Goal: Task Accomplishment & Management: Manage account settings

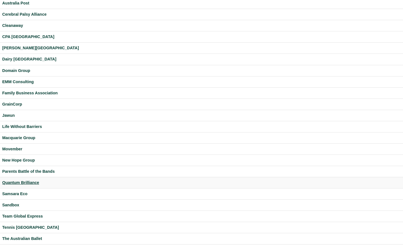
scroll to position [123, 0]
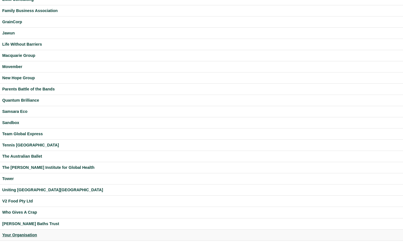
click at [26, 235] on div "Your Organisation" at bounding box center [201, 234] width 399 height 6
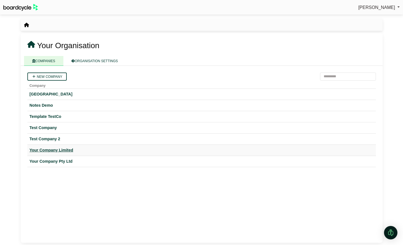
click at [59, 149] on div "Your Company Limited" at bounding box center [202, 150] width 344 height 6
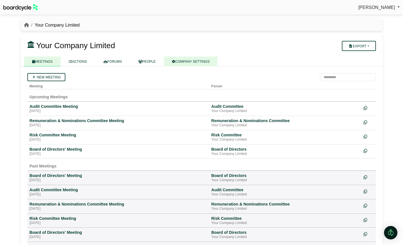
click at [185, 63] on link "COMPANY SETTINGS" at bounding box center [191, 61] width 54 height 10
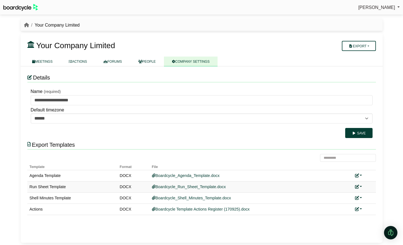
click at [362, 184] on link at bounding box center [358, 186] width 7 height 4
click at [354, 192] on link "Add custom template" at bounding box center [337, 194] width 49 height 11
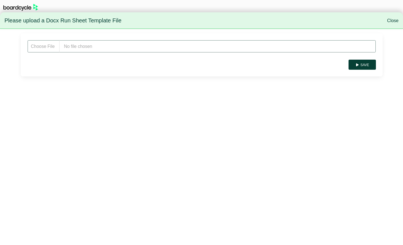
click at [117, 49] on input "file" at bounding box center [201, 46] width 349 height 13
type input "**********"
click at [362, 63] on button "Save" at bounding box center [362, 65] width 27 height 10
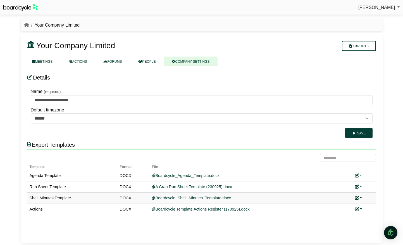
click at [361, 197] on link at bounding box center [358, 197] width 7 height 4
click at [347, 205] on link "Add custom template" at bounding box center [337, 205] width 49 height 11
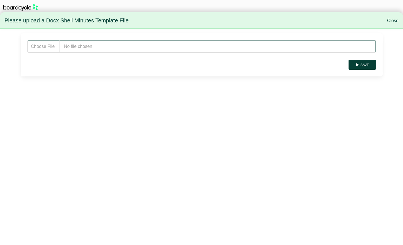
click at [69, 45] on input "file" at bounding box center [201, 46] width 349 height 13
type input "**********"
click at [368, 61] on button "Save" at bounding box center [362, 65] width 27 height 10
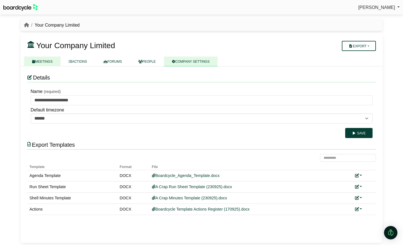
click at [48, 62] on link "MEETINGS" at bounding box center [42, 61] width 37 height 10
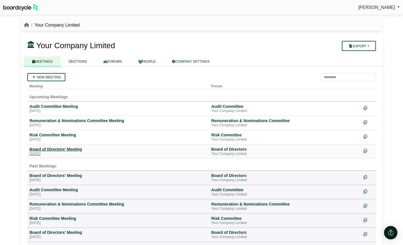
click at [61, 148] on div "Board of Directors' Meeting" at bounding box center [118, 148] width 177 height 5
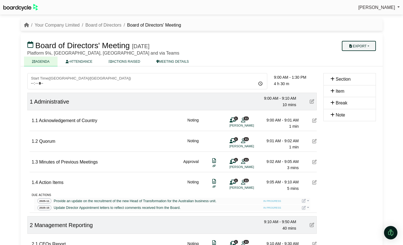
click at [363, 46] on button "Export" at bounding box center [359, 46] width 34 height 10
click at [363, 55] on link "Agenda" at bounding box center [364, 55] width 49 height 8
click at [367, 46] on button "Export" at bounding box center [359, 46] width 34 height 10
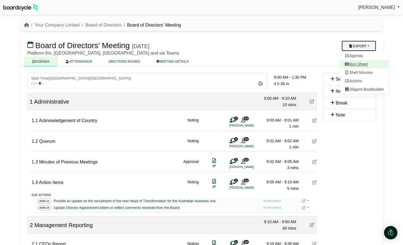
click at [360, 62] on link "Run Sheet" at bounding box center [364, 64] width 49 height 8
click at [367, 46] on button "Export" at bounding box center [359, 46] width 34 height 10
click at [364, 74] on link "Shell Minutes" at bounding box center [364, 72] width 49 height 8
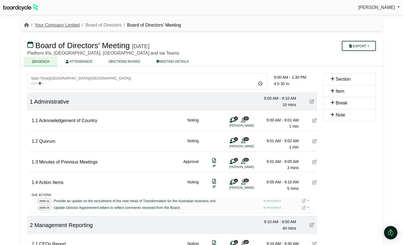
click at [49, 26] on link "Your Company Limited" at bounding box center [57, 25] width 45 height 5
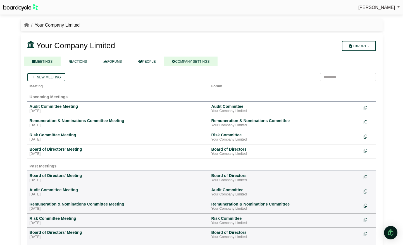
click at [204, 62] on link "COMPANY SETTINGS" at bounding box center [191, 61] width 54 height 10
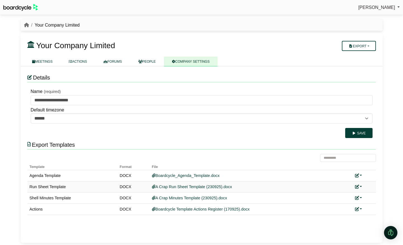
click at [361, 185] on link at bounding box center [358, 186] width 7 height 4
click at [342, 202] on button "Remove custom template" at bounding box center [333, 205] width 57 height 11
click at [361, 197] on link at bounding box center [358, 197] width 7 height 4
click at [342, 217] on button "Remove custom template" at bounding box center [333, 216] width 57 height 11
click at [13, 9] on img at bounding box center [20, 7] width 35 height 7
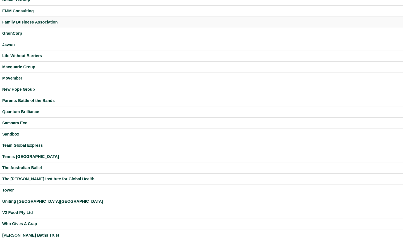
scroll to position [123, 0]
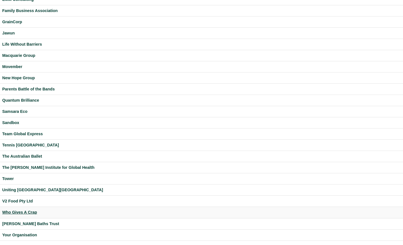
click at [25, 211] on div "Who Gives A Crap" at bounding box center [201, 212] width 399 height 6
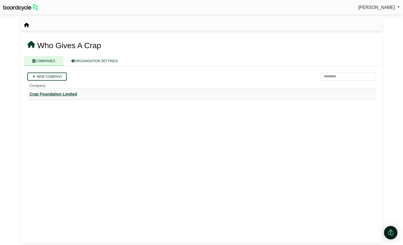
click at [65, 95] on div "Crap Foundation Limited" at bounding box center [202, 94] width 344 height 6
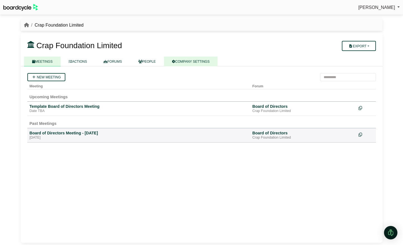
click at [192, 61] on link "COMPANY SETTINGS" at bounding box center [191, 61] width 54 height 10
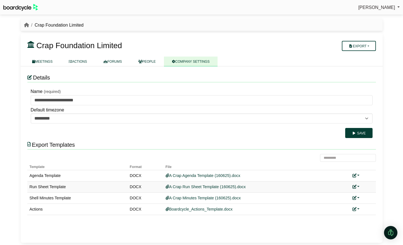
click at [359, 186] on link at bounding box center [356, 186] width 7 height 4
click at [352, 197] on link "Replace custom template" at bounding box center [331, 194] width 57 height 11
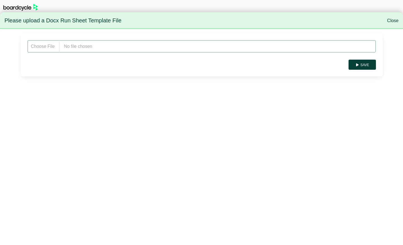
click at [112, 45] on input "file" at bounding box center [201, 46] width 349 height 13
type input "**********"
click at [368, 67] on button "Save" at bounding box center [362, 65] width 27 height 10
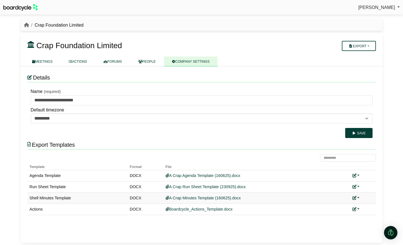
click at [358, 197] on link at bounding box center [356, 197] width 7 height 4
click at [349, 206] on link "Replace custom template" at bounding box center [331, 205] width 57 height 11
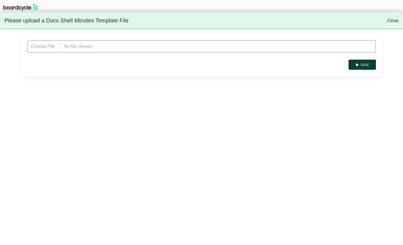
click at [94, 51] on input "file" at bounding box center [201, 46] width 349 height 13
type input "**********"
click at [361, 63] on button "Save" at bounding box center [362, 65] width 27 height 10
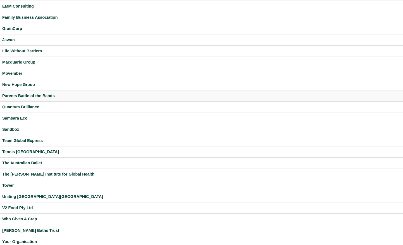
scroll to position [123, 0]
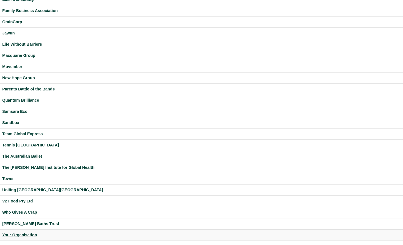
click at [26, 233] on div "Your Organisation" at bounding box center [201, 234] width 399 height 6
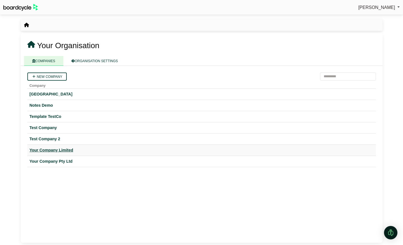
click at [64, 151] on div "Your Company Limited" at bounding box center [202, 150] width 344 height 6
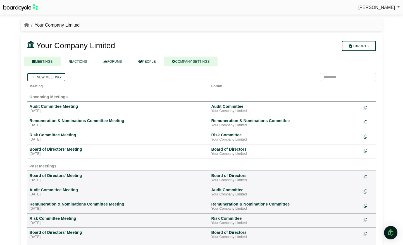
click at [198, 63] on link "COMPANY SETTINGS" at bounding box center [191, 61] width 54 height 10
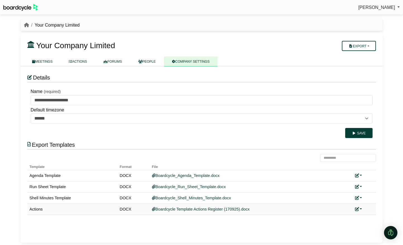
click at [361, 208] on link at bounding box center [358, 209] width 7 height 4
click at [347, 216] on link "Replace custom template" at bounding box center [333, 217] width 57 height 11
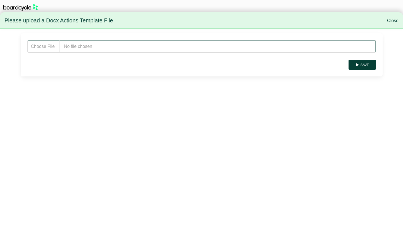
click at [73, 45] on input "file" at bounding box center [201, 46] width 349 height 13
type input "**********"
click at [368, 63] on button "Save" at bounding box center [362, 65] width 27 height 10
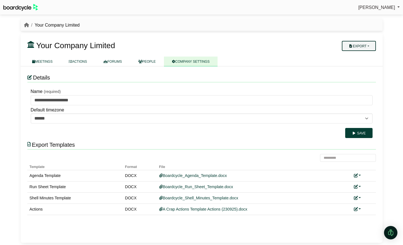
click at [372, 46] on button "Export" at bounding box center [359, 46] width 34 height 10
click at [370, 57] on link "Company Actions" at bounding box center [362, 55] width 45 height 8
click at [43, 62] on link "MEETINGS" at bounding box center [42, 61] width 37 height 10
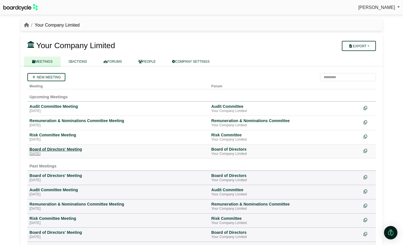
click at [67, 154] on div "[DATE]" at bounding box center [118, 153] width 177 height 4
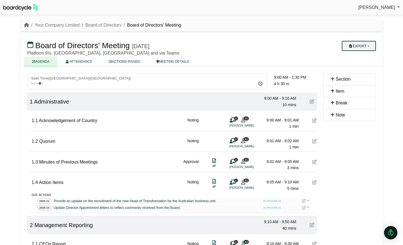
click at [368, 46] on button "Export" at bounding box center [359, 46] width 34 height 10
click at [364, 80] on link "Actions" at bounding box center [364, 81] width 49 height 8
drag, startPoint x: 70, startPoint y: 26, endPoint x: 82, endPoint y: 32, distance: 12.9
click at [70, 26] on link "Your Company Limited" at bounding box center [57, 25] width 45 height 5
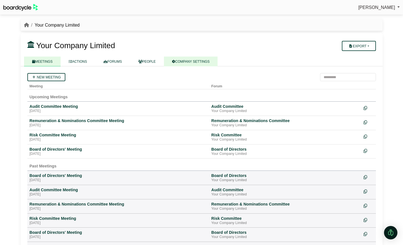
click at [201, 63] on link "COMPANY SETTINGS" at bounding box center [191, 61] width 54 height 10
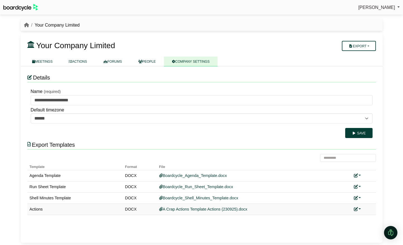
click at [360, 207] on link at bounding box center [357, 209] width 7 height 4
click at [346, 217] on link "Replace custom template" at bounding box center [332, 217] width 57 height 11
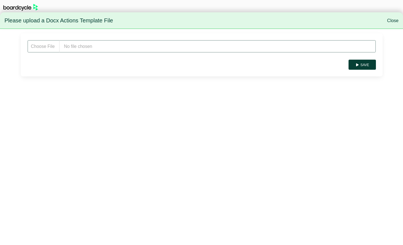
click at [91, 46] on input "file" at bounding box center [201, 46] width 349 height 13
type input "**********"
click at [368, 67] on button "Save" at bounding box center [362, 65] width 27 height 10
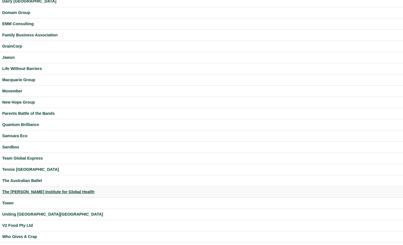
scroll to position [123, 0]
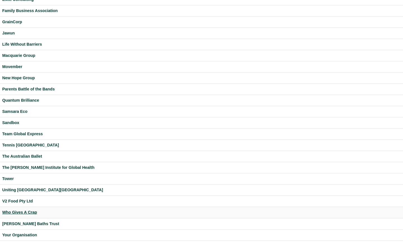
click at [24, 211] on div "Who Gives A Crap" at bounding box center [201, 212] width 399 height 6
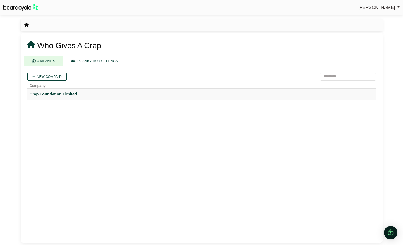
click at [67, 93] on div "Crap Foundation Limited" at bounding box center [202, 94] width 344 height 6
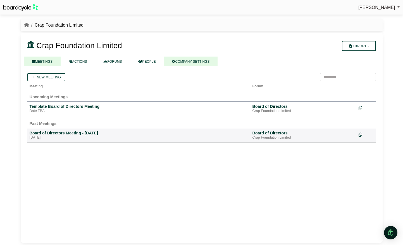
click at [195, 62] on link "COMPANY SETTINGS" at bounding box center [191, 61] width 54 height 10
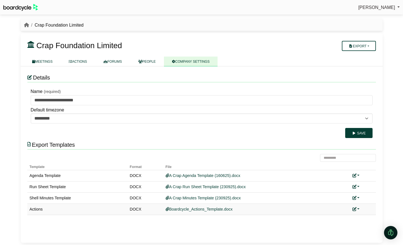
click at [357, 208] on link at bounding box center [356, 209] width 7 height 4
click at [371, 220] on link "Add custom template" at bounding box center [377, 217] width 49 height 11
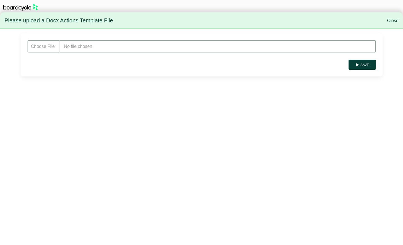
click at [136, 46] on input "file" at bounding box center [201, 46] width 349 height 13
type input "**********"
click at [361, 63] on button "Save" at bounding box center [362, 65] width 27 height 10
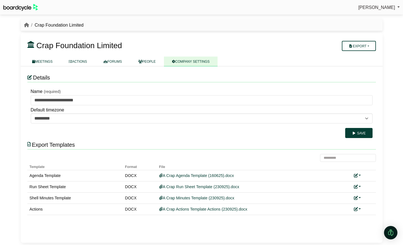
click at [376, 46] on div "Export Company Actions" at bounding box center [349, 45] width 59 height 11
click at [370, 47] on button "Export" at bounding box center [359, 46] width 34 height 10
click at [369, 58] on link "Company Actions" at bounding box center [362, 55] width 45 height 8
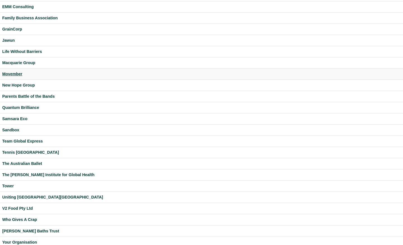
scroll to position [123, 0]
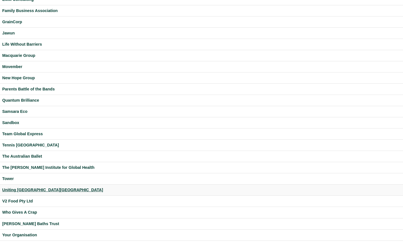
click at [22, 188] on div "Uniting [GEOGRAPHIC_DATA][GEOGRAPHIC_DATA]" at bounding box center [201, 189] width 399 height 6
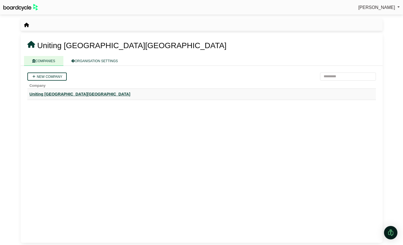
click at [53, 93] on div "Uniting [GEOGRAPHIC_DATA][GEOGRAPHIC_DATA]" at bounding box center [202, 94] width 344 height 6
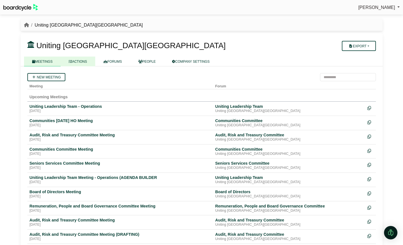
click at [86, 61] on link "ACTIONS" at bounding box center [78, 61] width 34 height 10
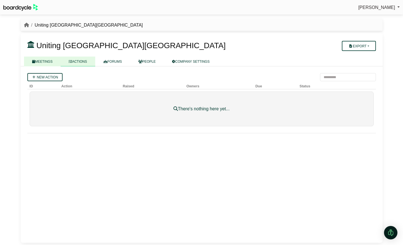
click at [55, 60] on link "MEETINGS" at bounding box center [42, 61] width 37 height 10
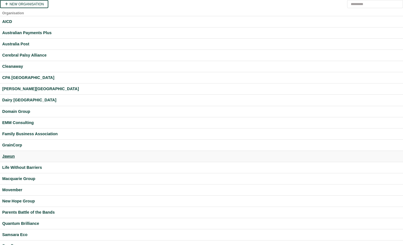
scroll to position [123, 0]
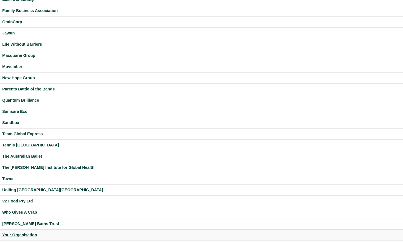
click at [27, 234] on div "Your Organisation" at bounding box center [201, 234] width 399 height 6
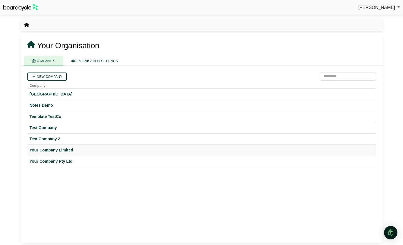
click at [65, 152] on div "Your Company Limited" at bounding box center [202, 150] width 344 height 6
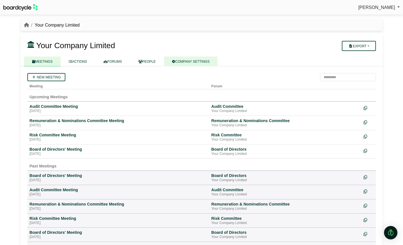
click at [193, 61] on link "COMPANY SETTINGS" at bounding box center [191, 61] width 54 height 10
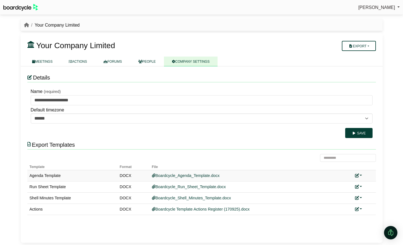
click at [360, 175] on link at bounding box center [358, 175] width 7 height 4
click at [358, 180] on link "Add custom template" at bounding box center [337, 183] width 49 height 11
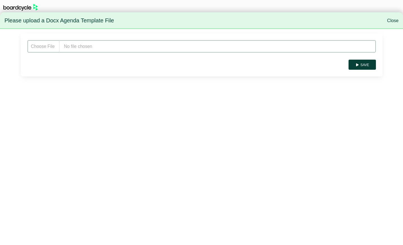
click at [106, 46] on input "file" at bounding box center [201, 46] width 349 height 13
type input "**********"
click at [364, 61] on button "Save" at bounding box center [362, 65] width 27 height 10
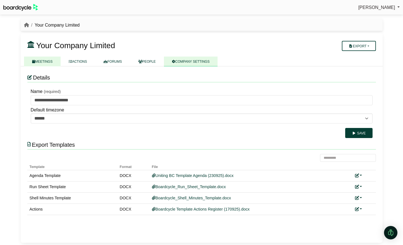
click at [49, 64] on link "MEETINGS" at bounding box center [42, 61] width 37 height 10
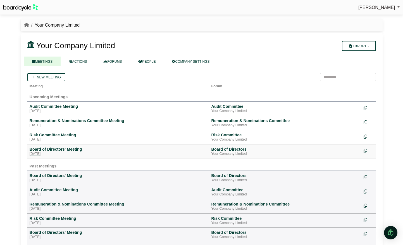
drag, startPoint x: 72, startPoint y: 151, endPoint x: 74, endPoint y: 151, distance: 2.8
click at [72, 151] on div "Board of Directors' Meeting" at bounding box center [118, 148] width 177 height 5
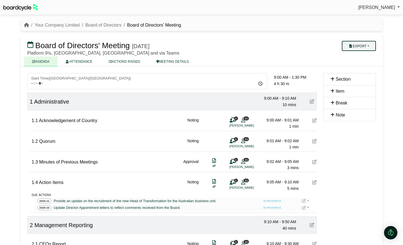
click at [368, 44] on button "Export" at bounding box center [359, 46] width 34 height 10
click at [362, 57] on link "Agenda" at bounding box center [364, 55] width 49 height 8
click at [51, 26] on link "Your Company Limited" at bounding box center [57, 25] width 45 height 5
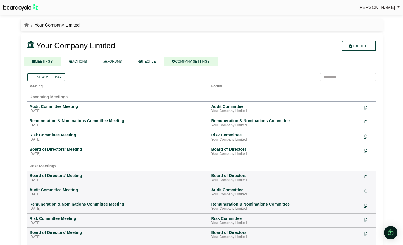
click at [195, 62] on link "COMPANY SETTINGS" at bounding box center [191, 61] width 54 height 10
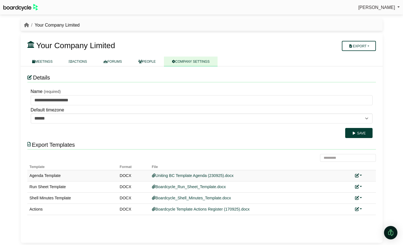
click at [361, 174] on link at bounding box center [358, 175] width 7 height 4
click at [350, 184] on link "Replace custom template" at bounding box center [333, 183] width 57 height 11
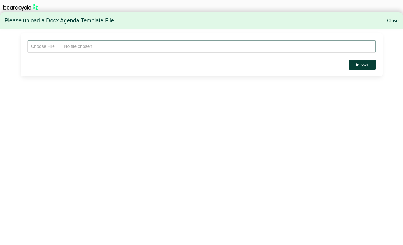
click at [96, 46] on input "file" at bounding box center [201, 46] width 349 height 13
click at [82, 49] on input "file" at bounding box center [201, 46] width 349 height 13
type input "**********"
click at [363, 64] on button "Save" at bounding box center [362, 65] width 27 height 10
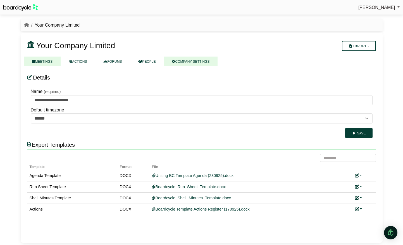
click at [47, 62] on link "MEETINGS" at bounding box center [42, 61] width 37 height 10
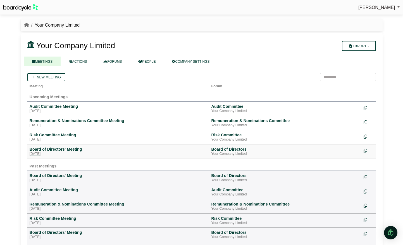
click at [50, 154] on div "[DATE]" at bounding box center [118, 153] width 177 height 4
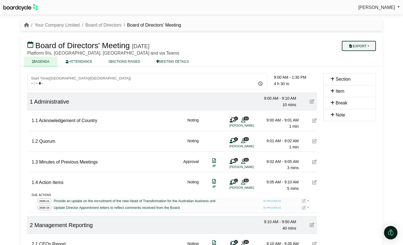
click at [368, 46] on button "Export" at bounding box center [359, 46] width 34 height 10
click at [367, 58] on link "Agenda" at bounding box center [364, 55] width 49 height 8
click at [57, 23] on link "Your Company Limited" at bounding box center [57, 25] width 45 height 5
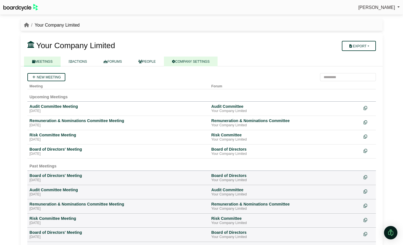
click at [192, 59] on link "COMPANY SETTINGS" at bounding box center [191, 61] width 54 height 10
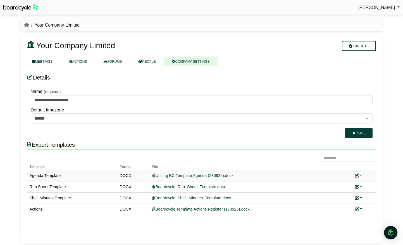
click at [358, 175] on icon at bounding box center [357, 175] width 4 height 4
click at [353, 182] on link "Replace custom template" at bounding box center [333, 183] width 57 height 11
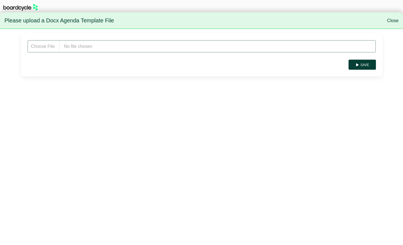
click at [124, 49] on input "file" at bounding box center [201, 46] width 349 height 13
click at [116, 43] on input "file" at bounding box center [201, 46] width 349 height 13
type input "**********"
click at [366, 64] on button "Save" at bounding box center [362, 65] width 27 height 10
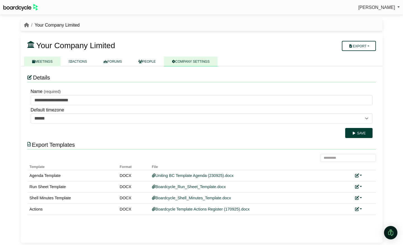
click at [45, 63] on link "MEETINGS" at bounding box center [42, 61] width 37 height 10
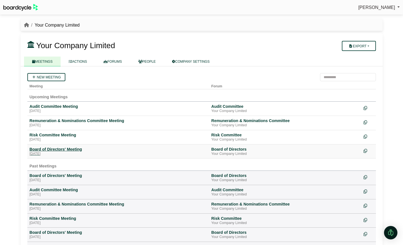
click at [49, 151] on div "Friday, 26 September 2025" at bounding box center [118, 153] width 177 height 4
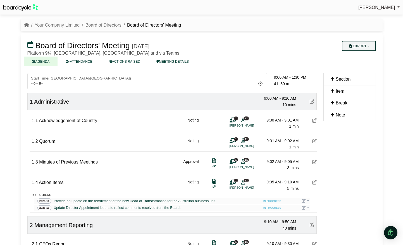
click at [359, 47] on button "Export" at bounding box center [359, 46] width 34 height 10
click at [360, 55] on link "Agenda" at bounding box center [364, 55] width 49 height 8
click at [60, 25] on link "Your Company Limited" at bounding box center [57, 25] width 45 height 5
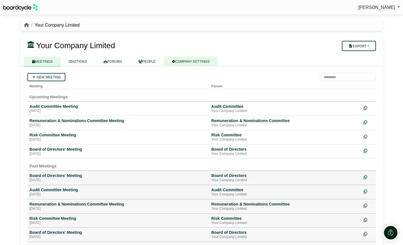
click at [189, 64] on link "COMPANY SETTINGS" at bounding box center [191, 61] width 54 height 10
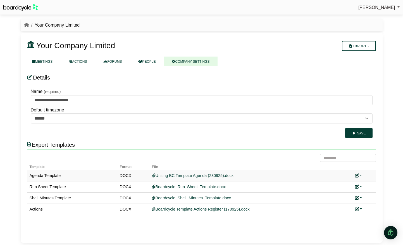
click at [361, 175] on link at bounding box center [358, 175] width 7 height 4
click at [348, 183] on link "Replace custom template" at bounding box center [333, 183] width 57 height 11
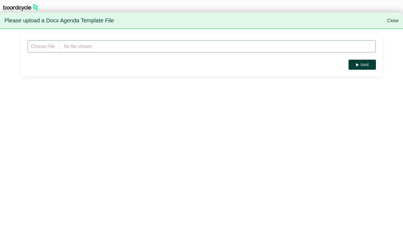
click at [91, 49] on input "file" at bounding box center [201, 46] width 349 height 13
click at [96, 43] on input "file" at bounding box center [201, 46] width 349 height 13
type input "**********"
click at [366, 66] on button "Save" at bounding box center [362, 65] width 27 height 10
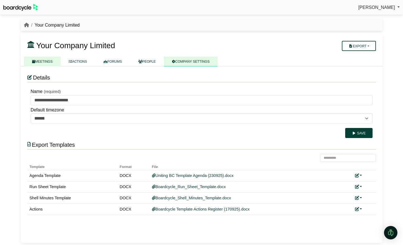
click at [40, 62] on link "MEETINGS" at bounding box center [42, 61] width 37 height 10
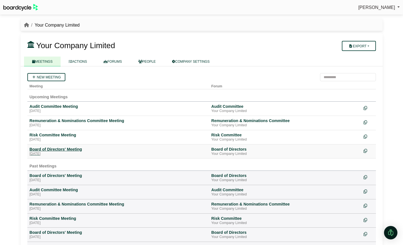
click at [68, 150] on div "Board of Directors' Meeting" at bounding box center [118, 148] width 177 height 5
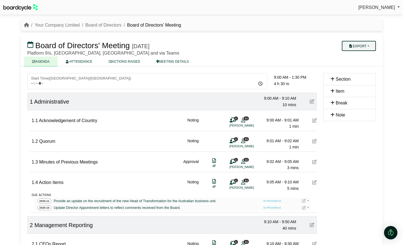
click at [371, 48] on button "Export" at bounding box center [359, 46] width 34 height 10
click at [365, 54] on link "Agenda" at bounding box center [364, 55] width 49 height 8
click at [57, 26] on link "Your Company Limited" at bounding box center [57, 25] width 45 height 5
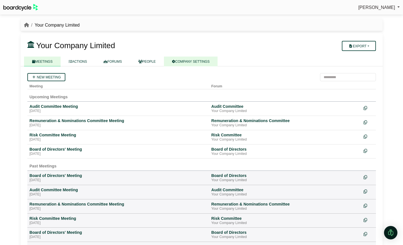
click at [202, 60] on link "COMPANY SETTINGS" at bounding box center [191, 61] width 54 height 10
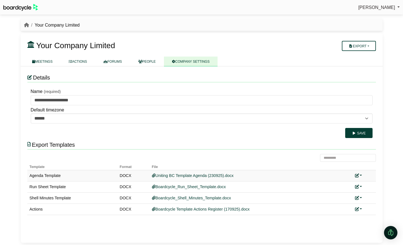
click at [362, 174] on link at bounding box center [358, 175] width 7 height 4
click at [346, 181] on link "Replace custom template" at bounding box center [333, 183] width 57 height 11
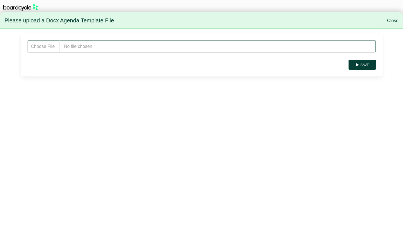
click at [106, 50] on input "file" at bounding box center [201, 46] width 349 height 13
click at [72, 46] on input "file" at bounding box center [201, 46] width 349 height 13
type input "**********"
click at [364, 67] on button "Save" at bounding box center [362, 65] width 27 height 10
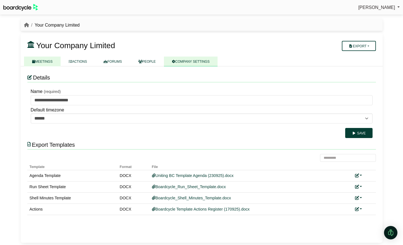
click at [46, 63] on link "MEETINGS" at bounding box center [42, 61] width 37 height 10
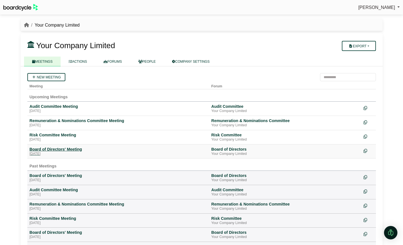
click at [56, 152] on div "[DATE]" at bounding box center [118, 153] width 177 height 4
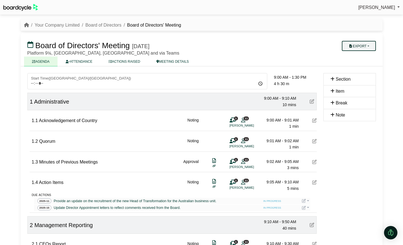
click at [369, 44] on button "Export" at bounding box center [359, 46] width 34 height 10
click at [365, 55] on link "Agenda" at bounding box center [364, 55] width 49 height 8
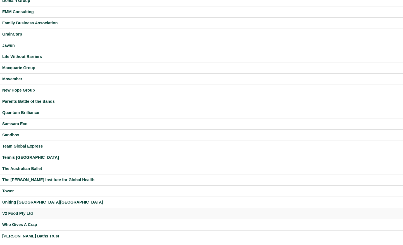
scroll to position [112, 0]
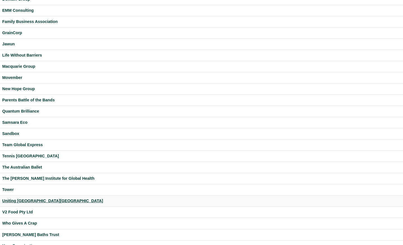
click at [22, 199] on div "Uniting [GEOGRAPHIC_DATA][GEOGRAPHIC_DATA]" at bounding box center [201, 200] width 399 height 6
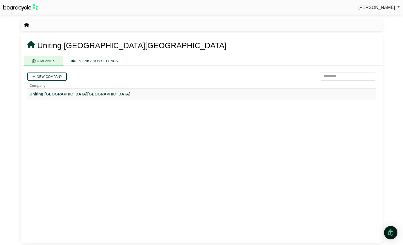
click at [46, 93] on div "Uniting [GEOGRAPHIC_DATA][GEOGRAPHIC_DATA]" at bounding box center [202, 94] width 344 height 6
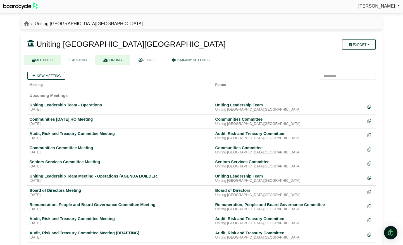
drag, startPoint x: 116, startPoint y: 60, endPoint x: 113, endPoint y: 63, distance: 4.4
click at [116, 60] on link "FORUMS" at bounding box center [112, 60] width 35 height 10
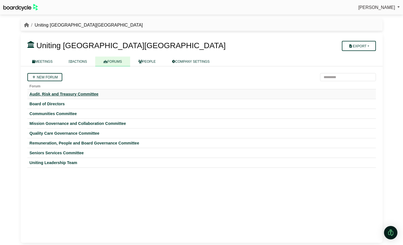
drag, startPoint x: 61, startPoint y: 94, endPoint x: 67, endPoint y: 93, distance: 5.7
click at [61, 94] on div "Audit, Risk and Treasury Committee" at bounding box center [202, 93] width 344 height 5
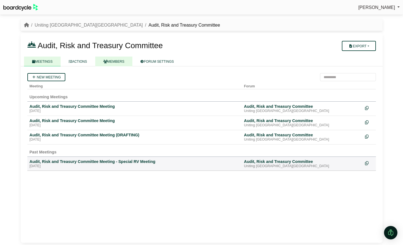
click at [119, 61] on link "MEMBERS" at bounding box center [113, 61] width 37 height 10
